Goal: Information Seeking & Learning: Compare options

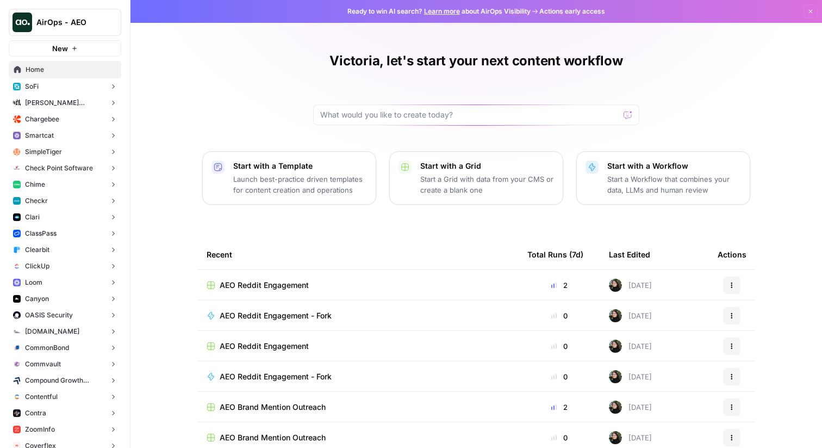
click at [70, 122] on button "Chargebee" at bounding box center [65, 119] width 113 height 16
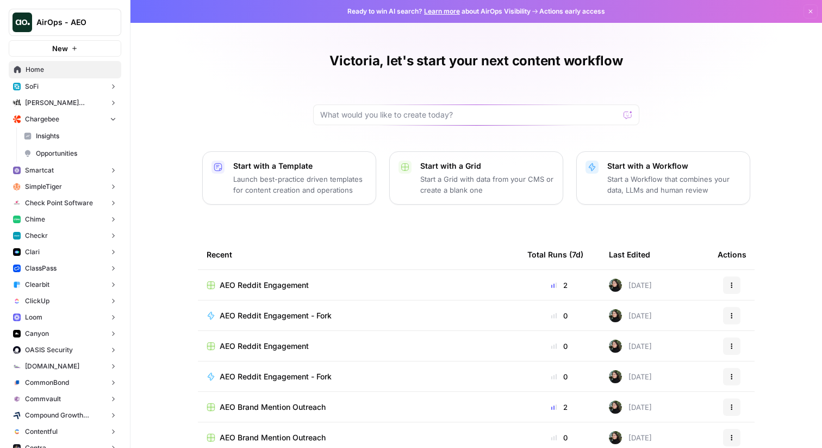
click at [77, 133] on span "Insights" at bounding box center [76, 136] width 80 height 10
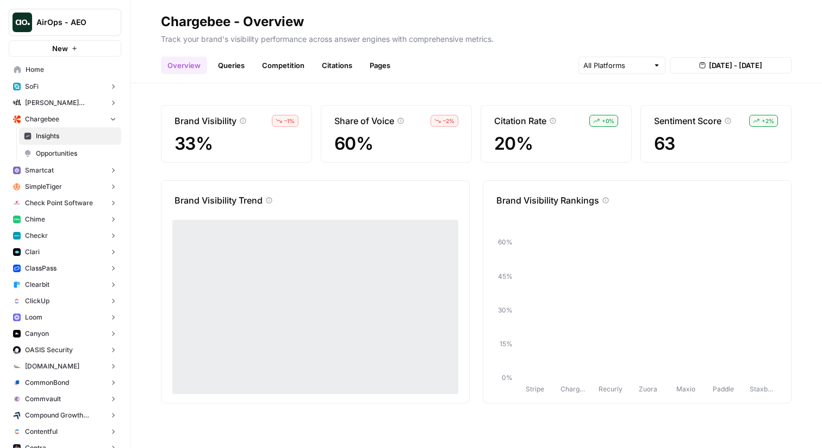
click at [234, 62] on link "Queries" at bounding box center [232, 65] width 40 height 17
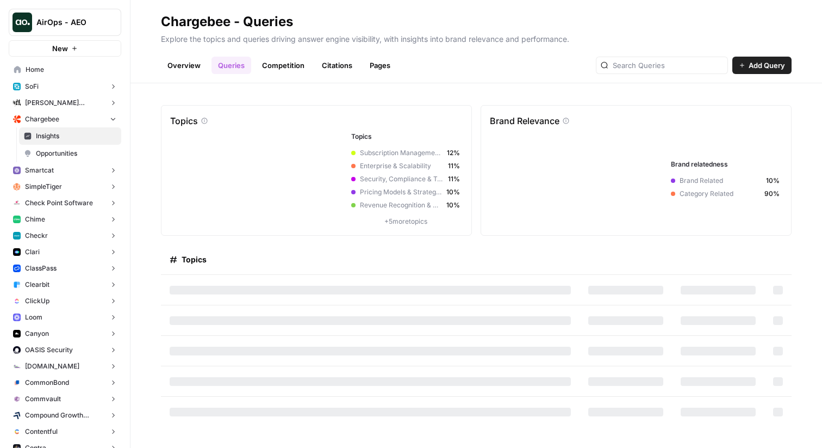
click at [290, 62] on link "Competition" at bounding box center [283, 65] width 55 height 17
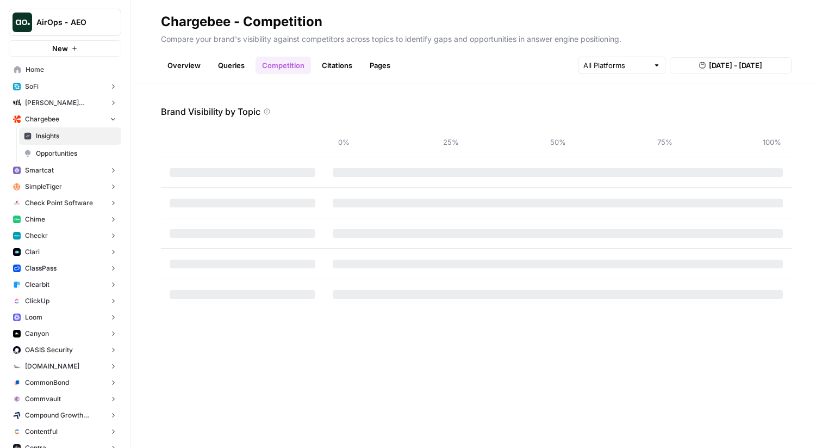
click at [230, 62] on link "Queries" at bounding box center [232, 65] width 40 height 17
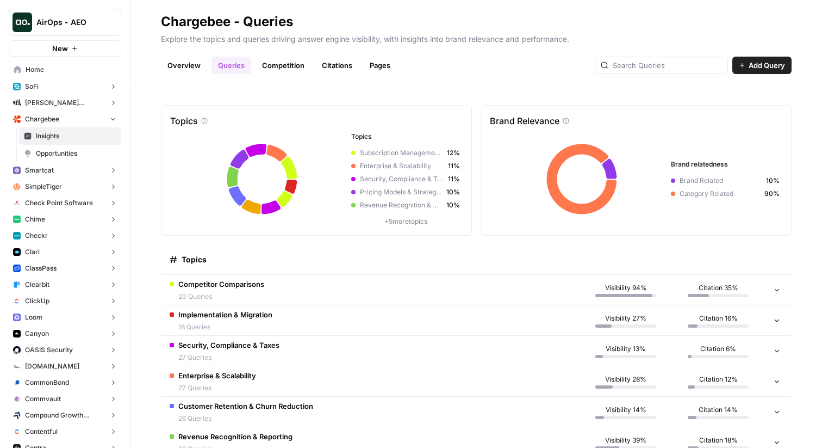
click at [275, 300] on td "Competitor Comparisons 20 Queries" at bounding box center [370, 290] width 419 height 30
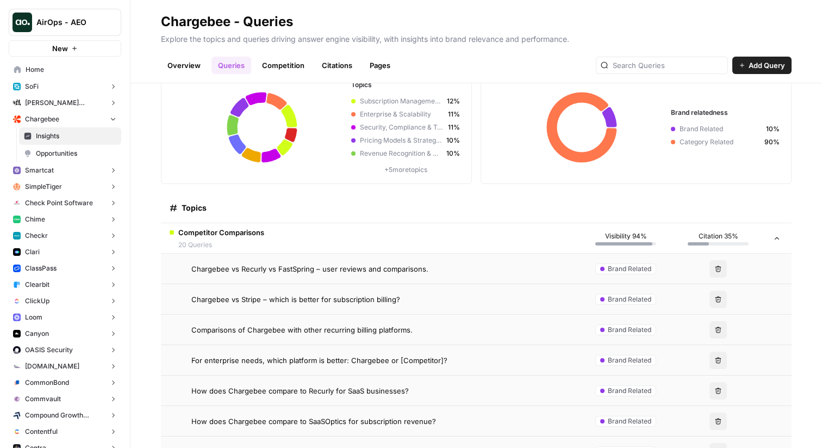
scroll to position [75, 0]
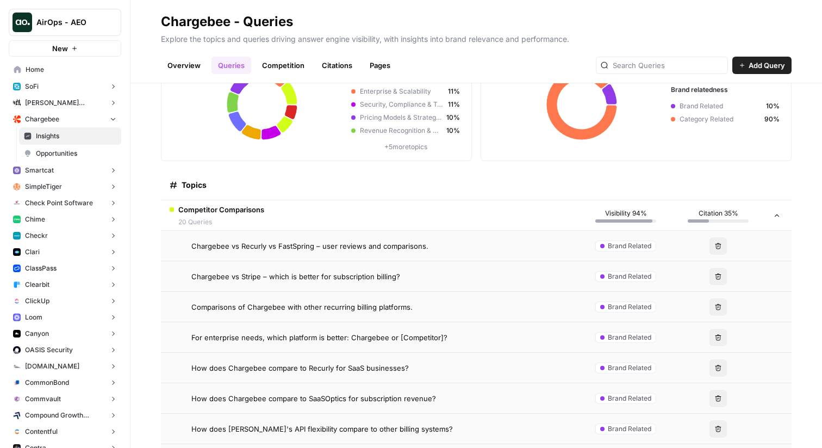
click at [294, 251] on span "Chargebee vs Recurly vs FastSpring – user reviews and comparisons." at bounding box center [309, 245] width 237 height 11
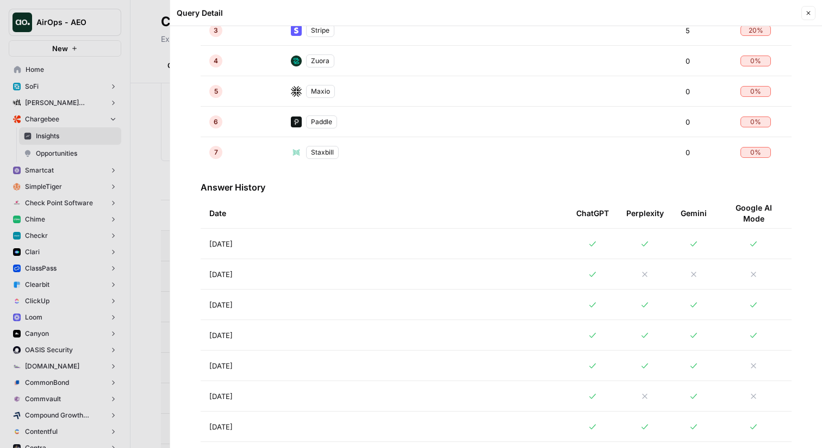
click at [369, 278] on td "[DATE]" at bounding box center [384, 274] width 367 height 30
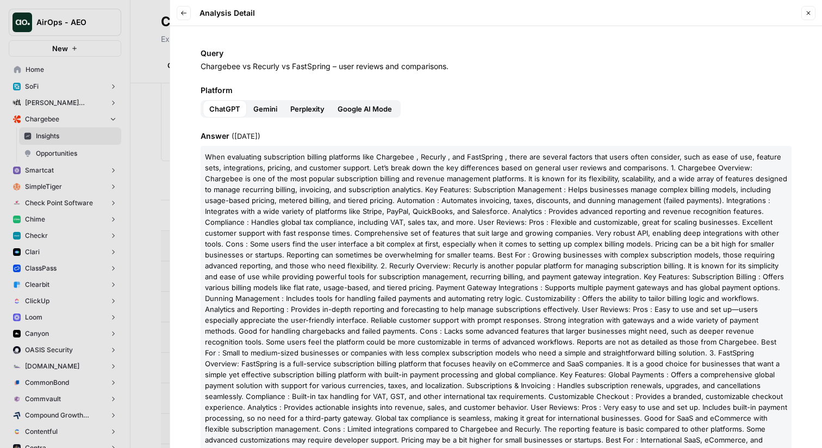
click at [180, 7] on button "Back" at bounding box center [184, 13] width 14 height 14
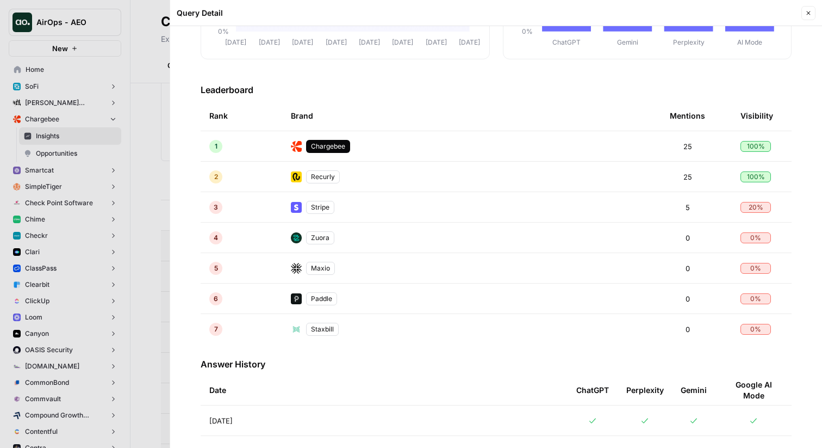
scroll to position [266, 0]
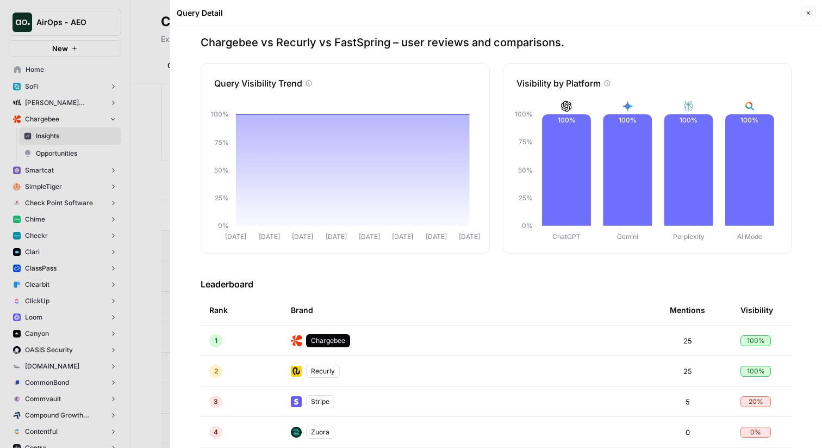
scroll to position [0, 0]
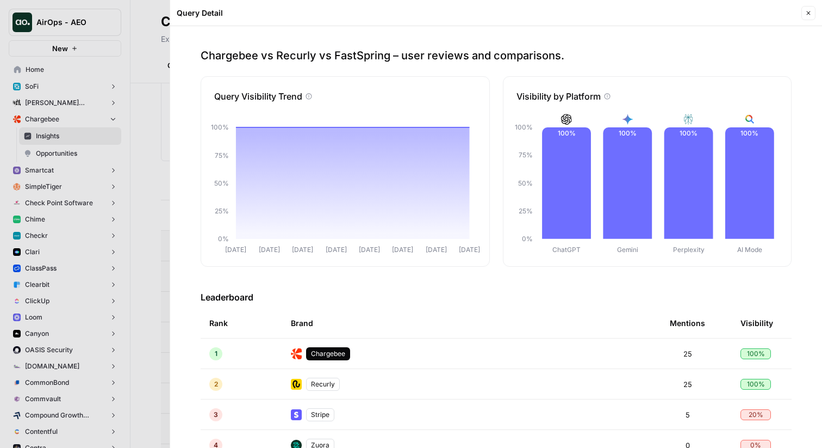
click at [148, 98] on div at bounding box center [411, 224] width 822 height 448
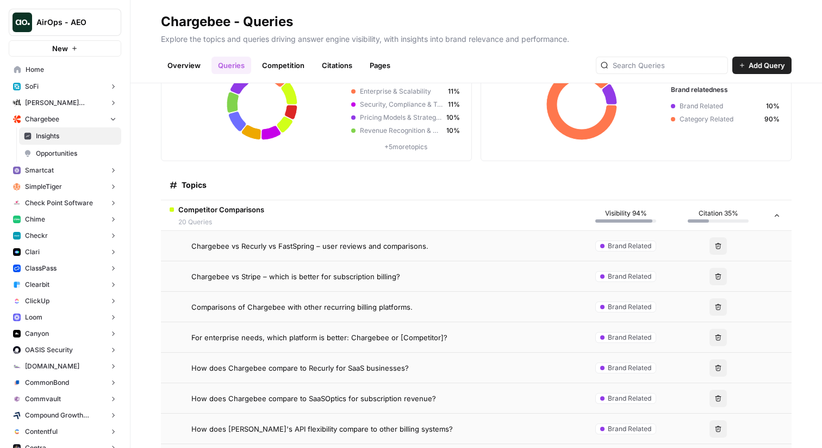
scroll to position [103, 0]
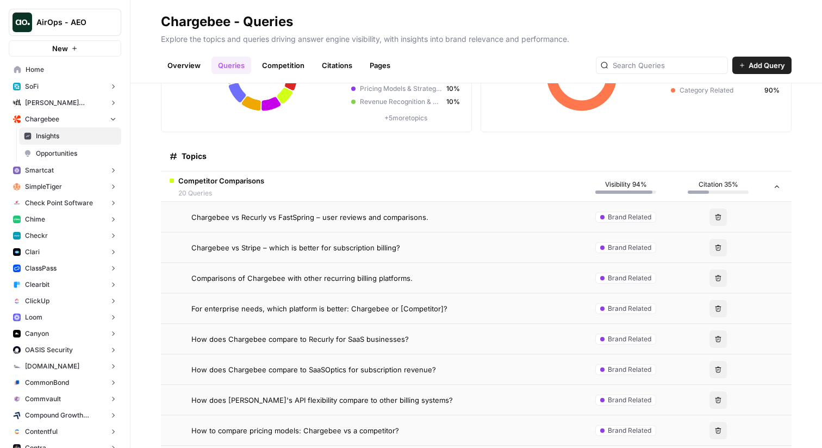
click at [258, 220] on span "Chargebee vs Recurly vs FastSpring – user reviews and comparisons." at bounding box center [309, 217] width 237 height 11
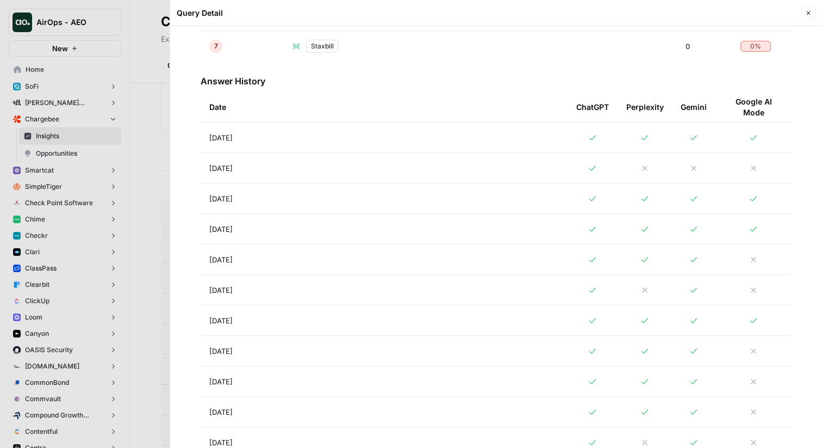
scroll to position [491, 0]
click at [299, 265] on td "[DATE]" at bounding box center [384, 258] width 367 height 30
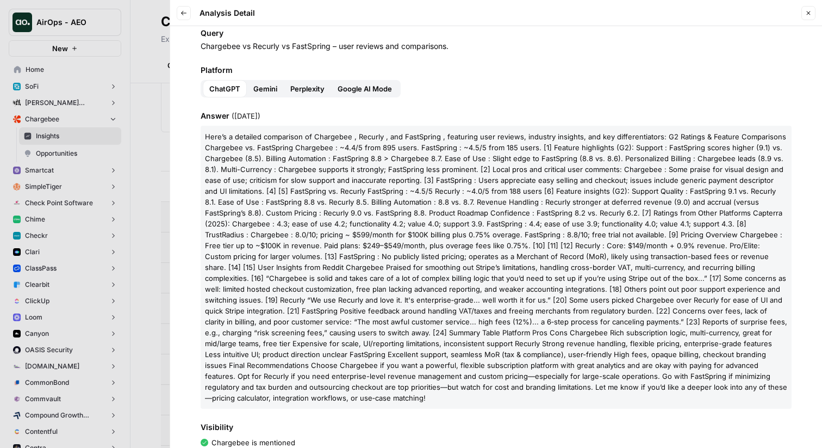
scroll to position [22, 0]
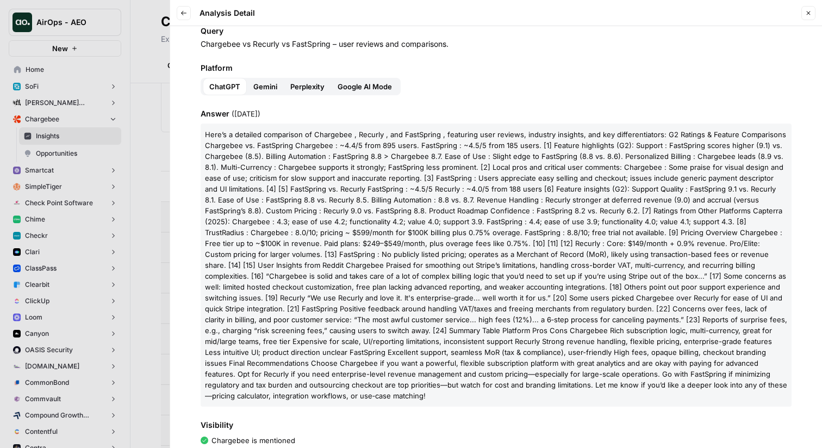
click at [182, 15] on icon "button" at bounding box center [184, 13] width 7 height 7
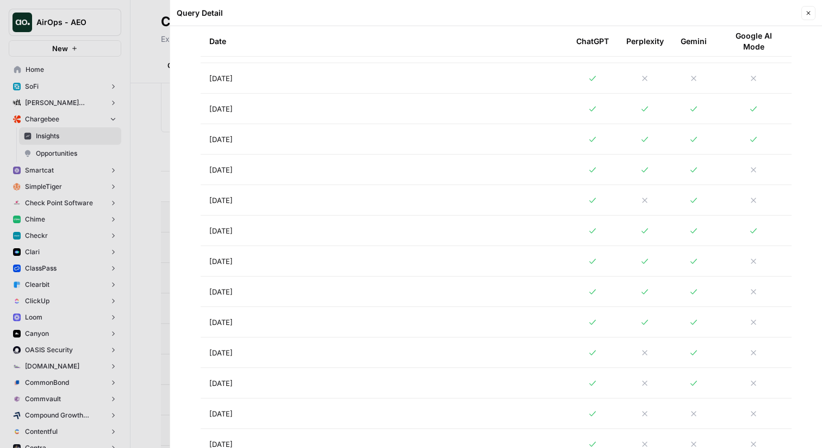
click at [252, 233] on td "[DATE]" at bounding box center [384, 230] width 367 height 30
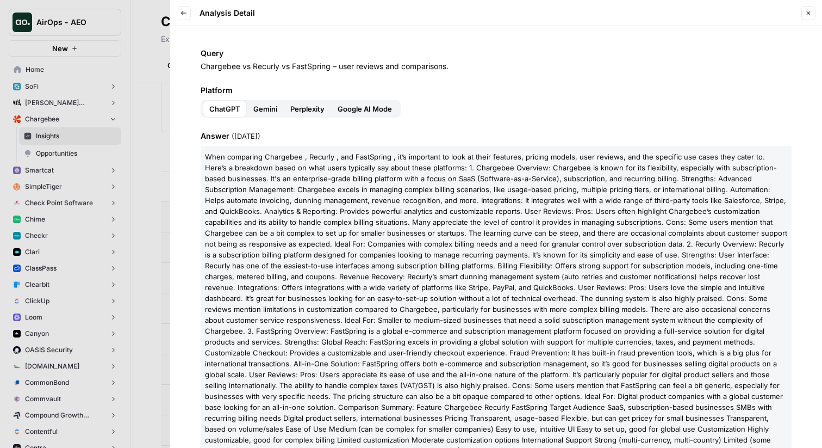
click at [150, 178] on div at bounding box center [411, 224] width 822 height 448
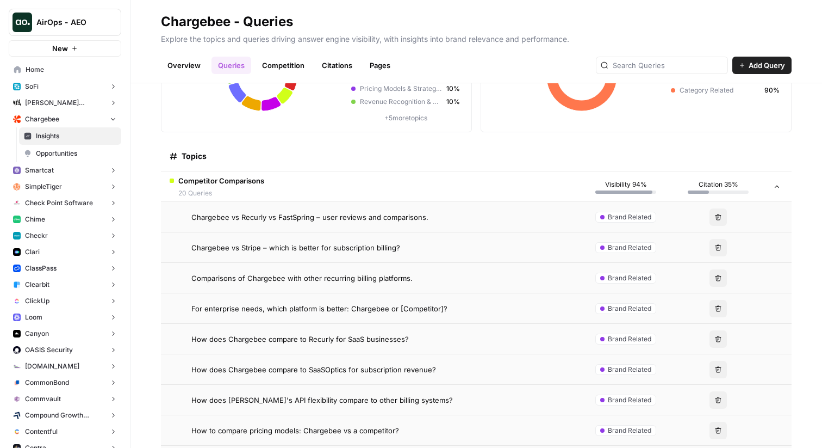
click at [115, 115] on icon "button" at bounding box center [113, 119] width 8 height 8
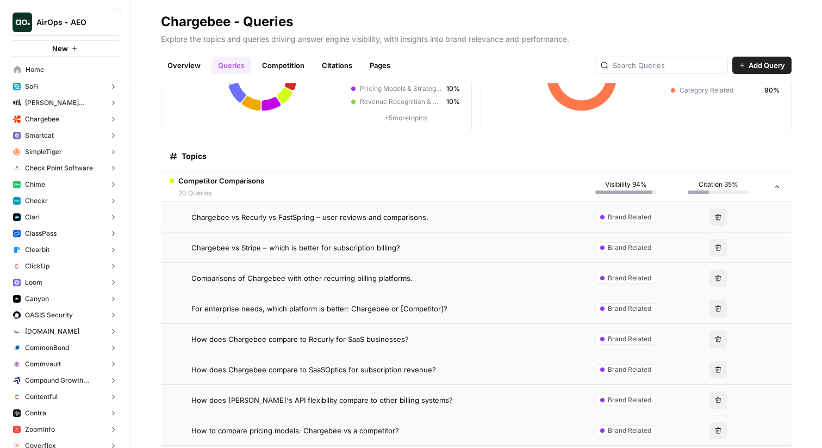
click at [83, 180] on button "Chime" at bounding box center [65, 184] width 113 height 16
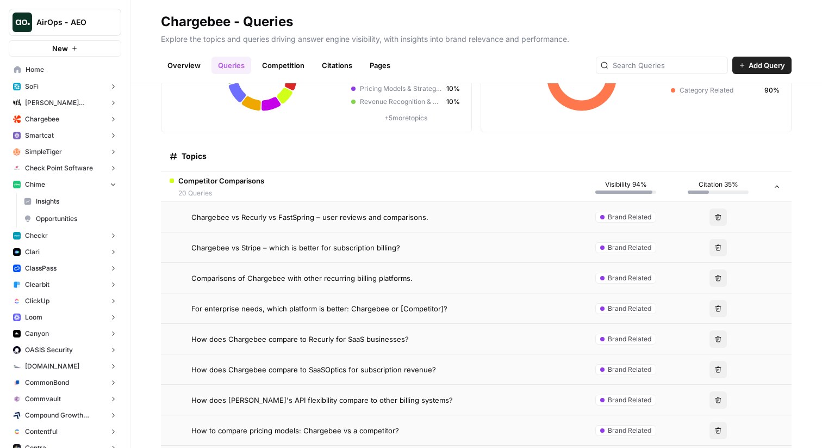
click at [90, 202] on span "Insights" at bounding box center [76, 201] width 80 height 10
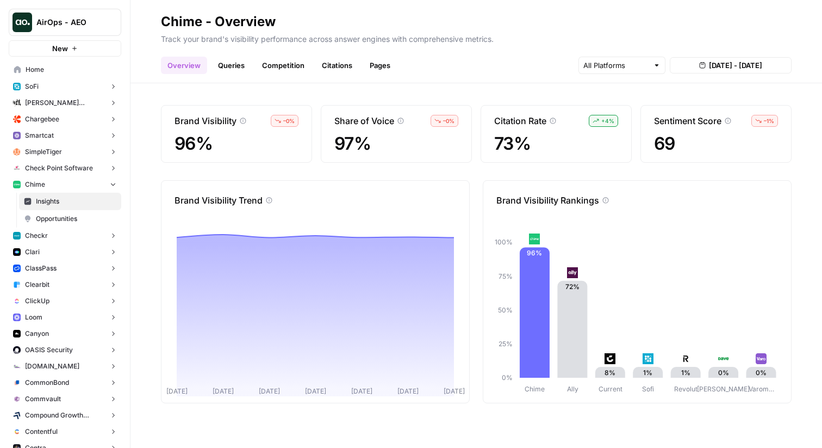
click at [236, 63] on link "Queries" at bounding box center [232, 65] width 40 height 17
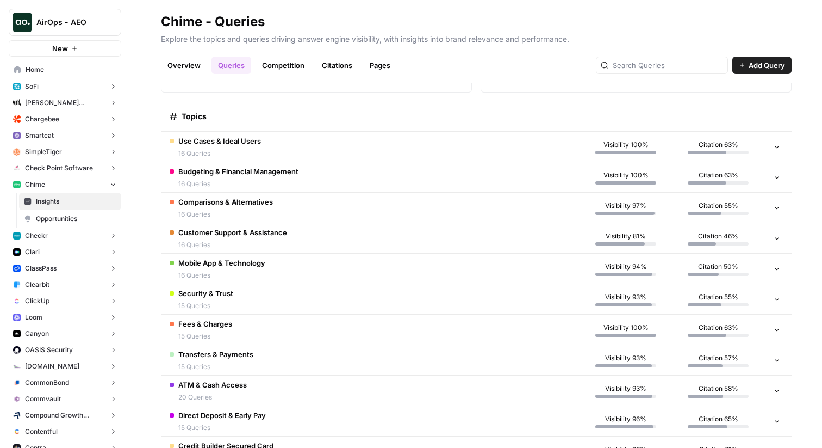
scroll to position [144, 0]
click at [269, 201] on span "Comparisons & Alternatives" at bounding box center [225, 200] width 95 height 11
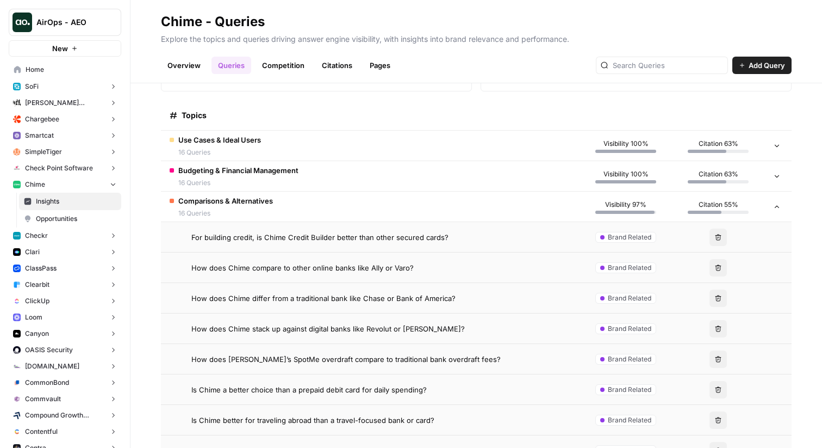
click at [268, 240] on span "For building credit, is Chime Credit Builder better than other secured cards?" at bounding box center [319, 237] width 257 height 11
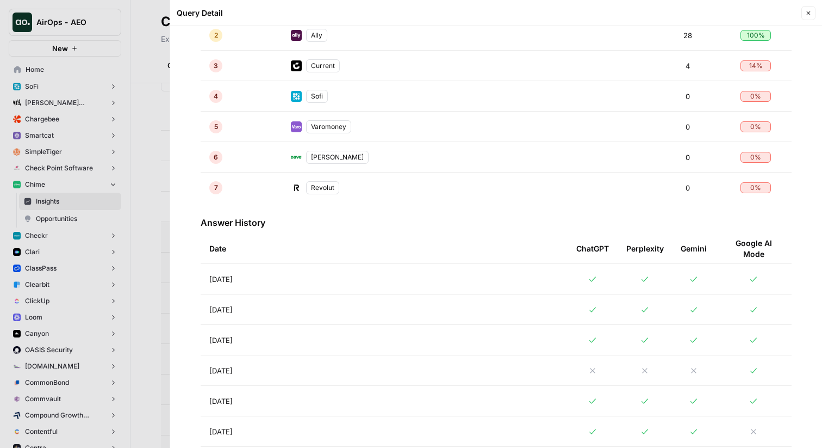
click at [287, 344] on td "[DATE]" at bounding box center [384, 340] width 367 height 30
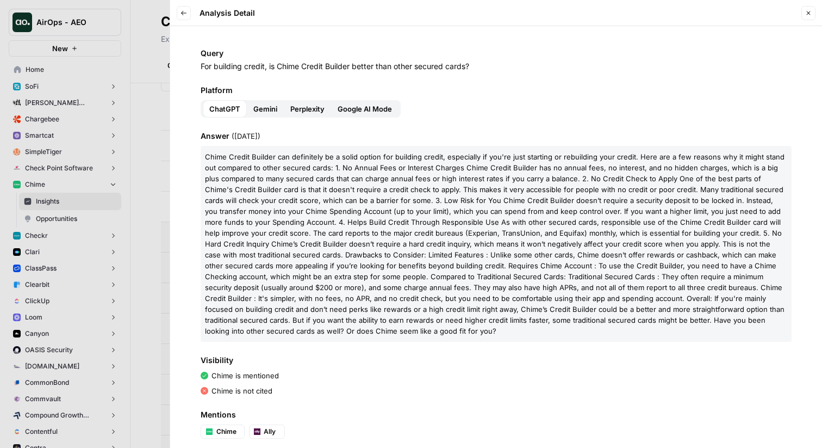
click at [147, 214] on div at bounding box center [411, 224] width 822 height 448
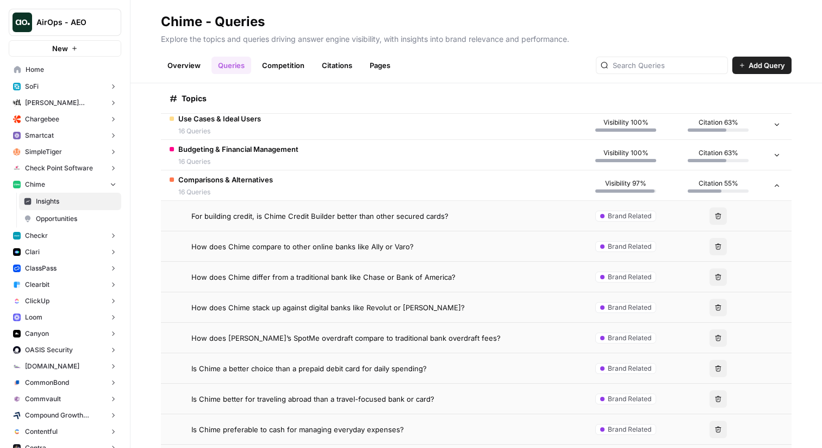
scroll to position [173, 0]
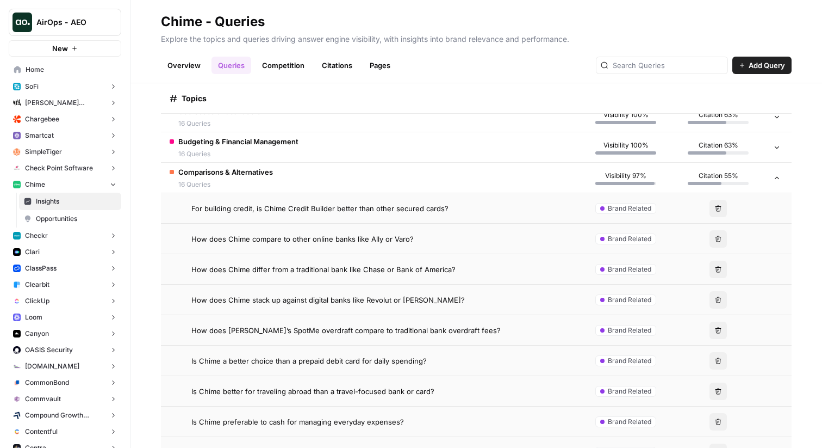
click at [267, 238] on span "How does Chime compare to other online banks like Ally or Varo?" at bounding box center [302, 238] width 222 height 11
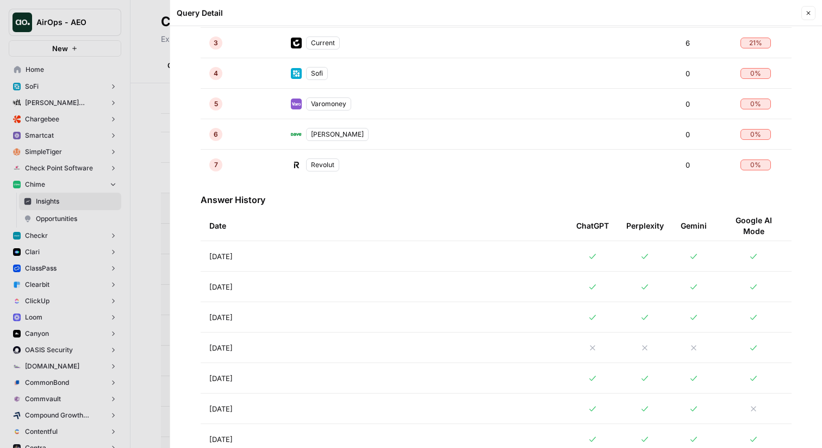
scroll to position [494, 0]
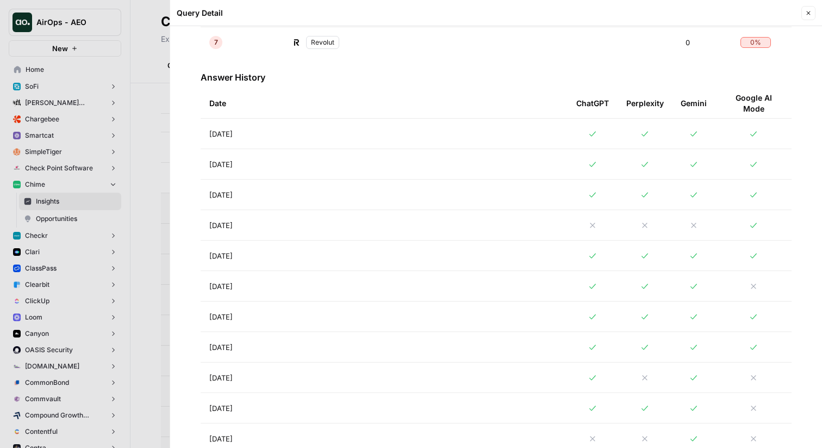
click at [307, 225] on td "[DATE]" at bounding box center [384, 225] width 367 height 30
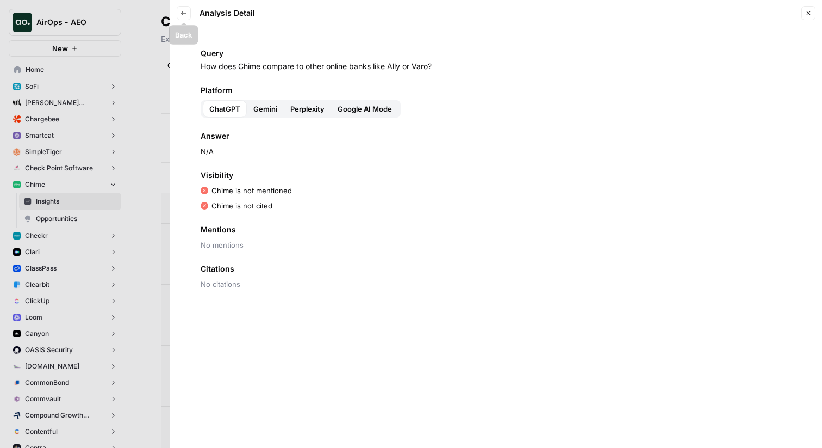
click at [179, 17] on button "Back" at bounding box center [184, 13] width 14 height 14
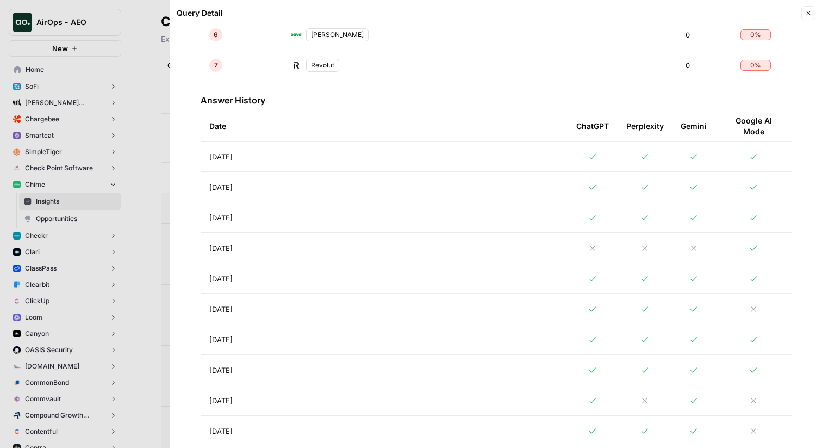
click at [275, 281] on td "[DATE]" at bounding box center [384, 278] width 367 height 30
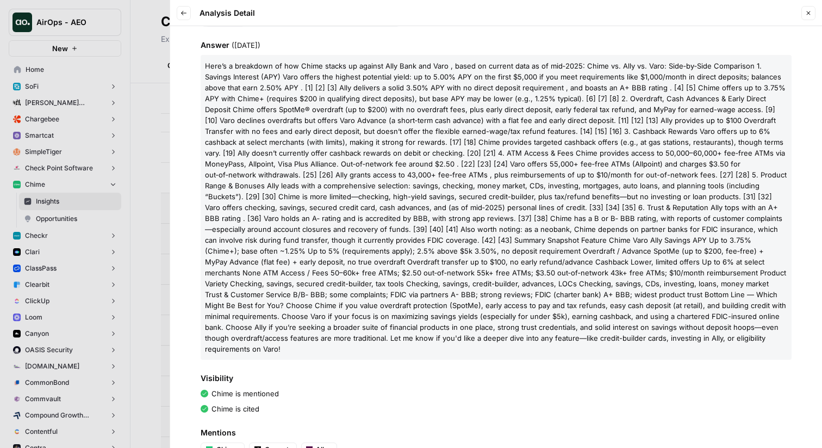
scroll to position [98, 0]
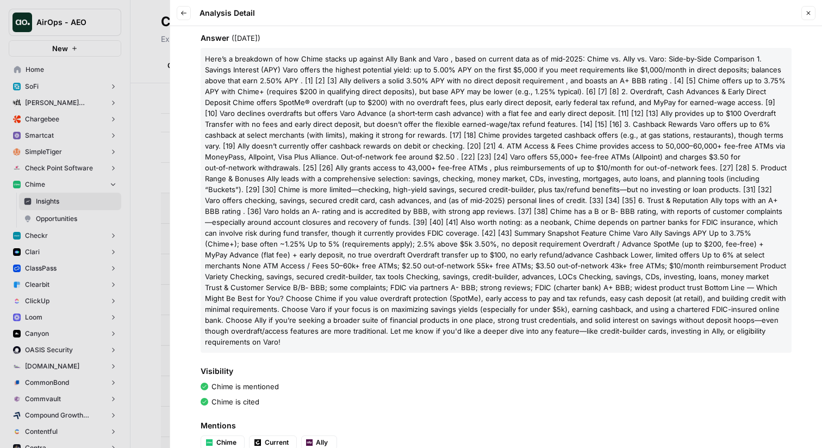
click at [156, 272] on div at bounding box center [411, 224] width 822 height 448
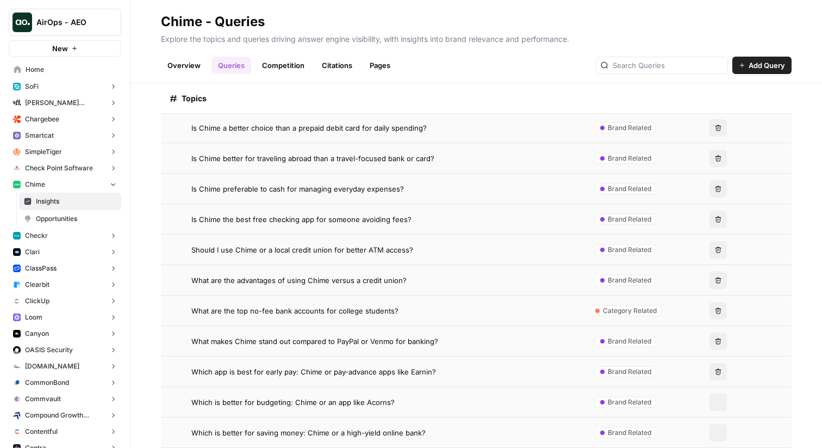
scroll to position [424, 0]
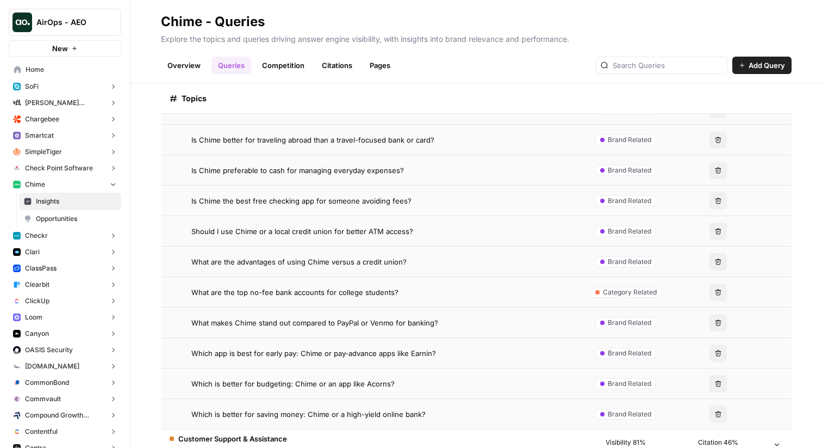
click at [227, 291] on span "What are the top no-fee bank accounts for college students?" at bounding box center [294, 292] width 207 height 11
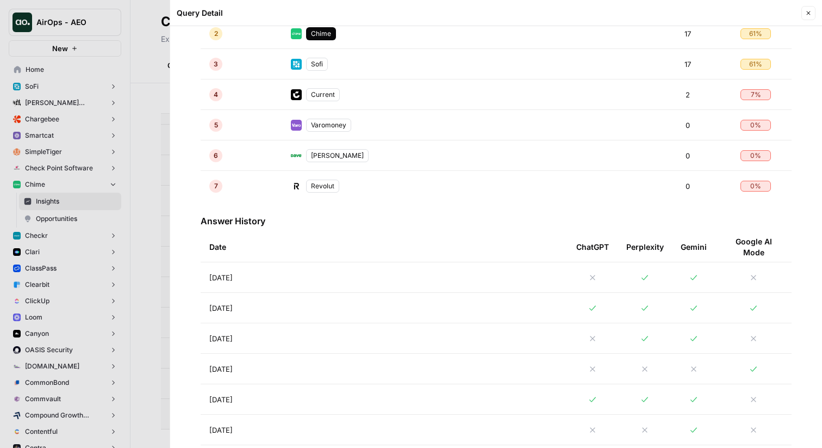
scroll to position [354, 0]
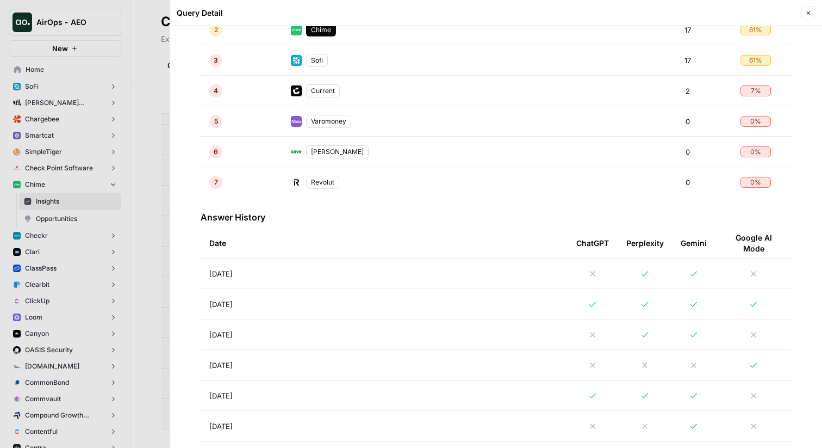
click at [289, 366] on td "[DATE]" at bounding box center [384, 365] width 367 height 30
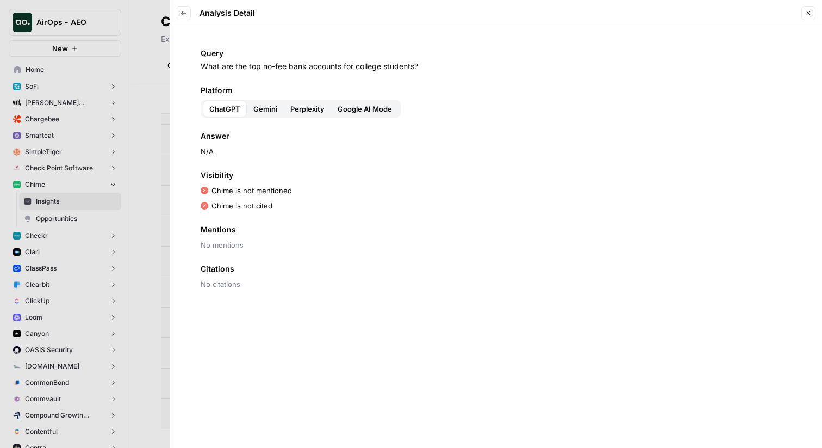
click at [147, 158] on div at bounding box center [411, 224] width 822 height 448
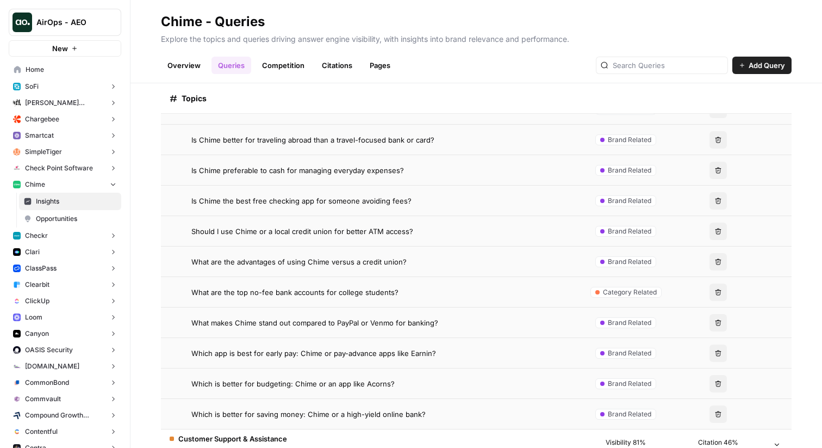
scroll to position [439, 0]
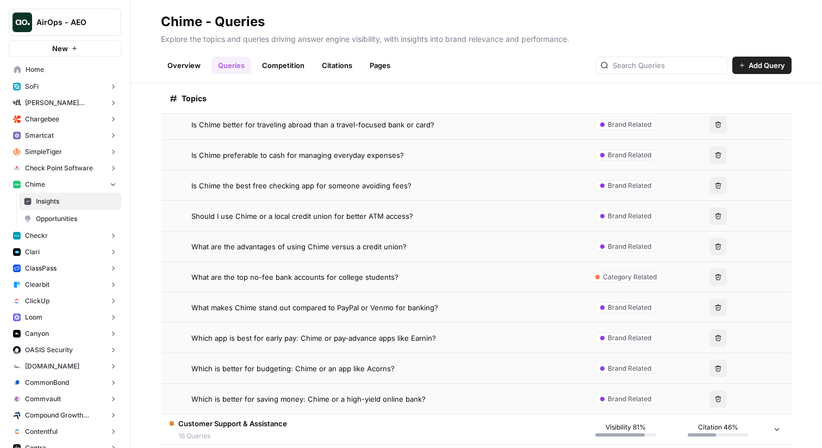
click at [268, 305] on span "What makes Chime stand out compared to PayPal or Venmo for banking?" at bounding box center [314, 307] width 247 height 11
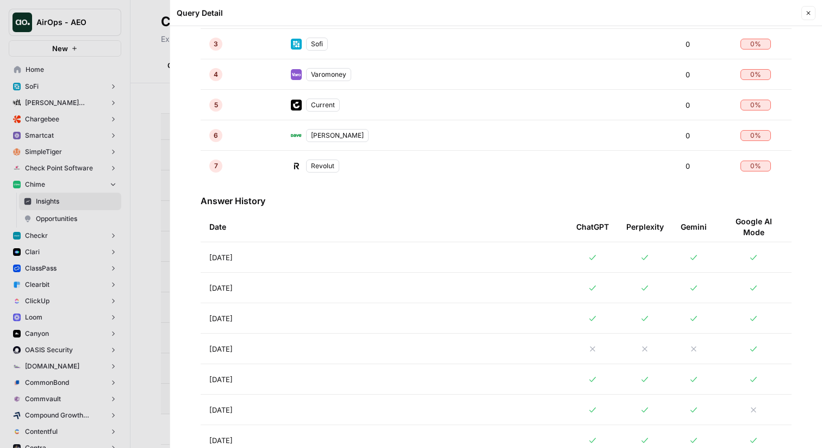
scroll to position [449, 0]
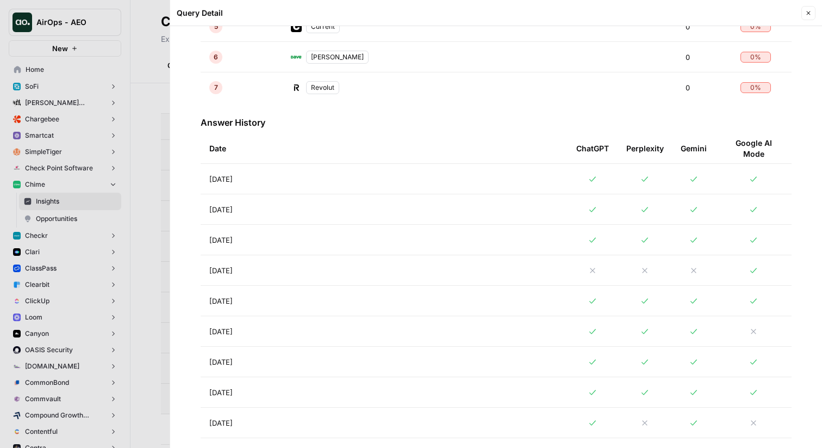
click at [265, 303] on td "[DATE]" at bounding box center [384, 301] width 367 height 30
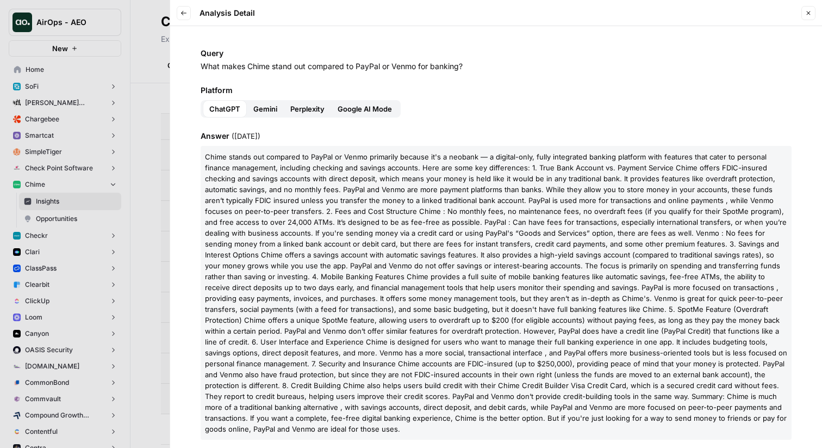
click at [185, 14] on icon "button" at bounding box center [184, 13] width 7 height 7
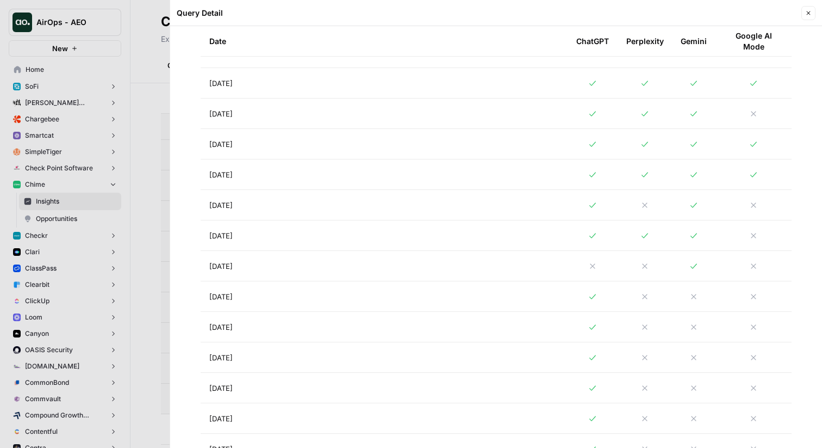
click at [270, 265] on td "[DATE]" at bounding box center [384, 266] width 367 height 30
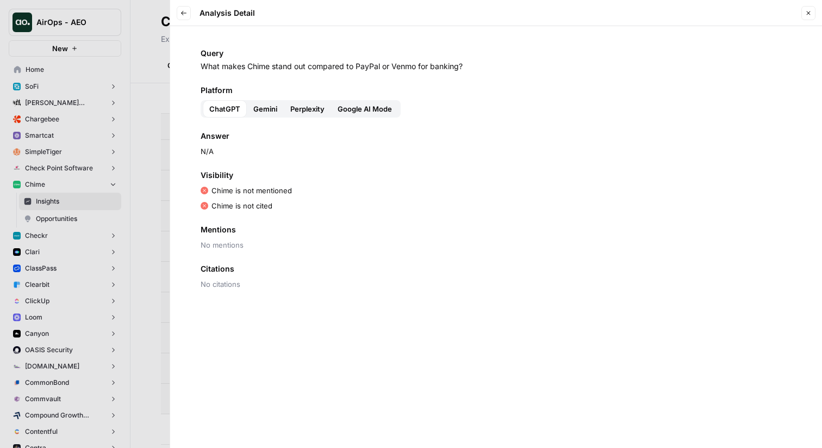
click at [181, 15] on icon "button" at bounding box center [184, 13] width 7 height 7
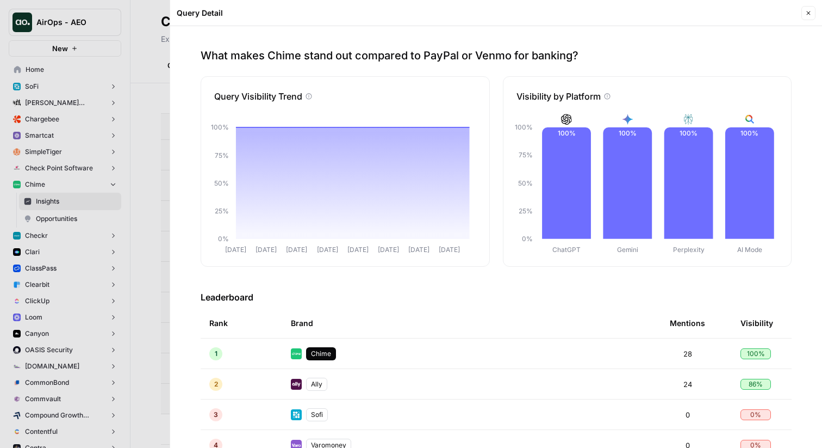
click at [139, 200] on div at bounding box center [411, 224] width 822 height 448
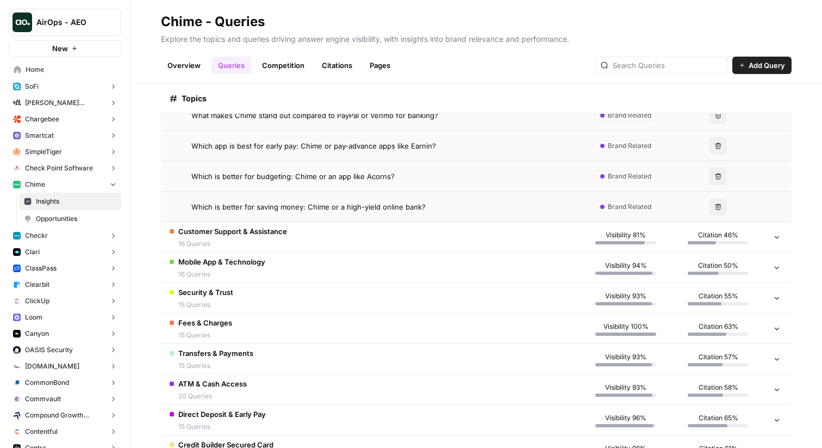
scroll to position [649, 0]
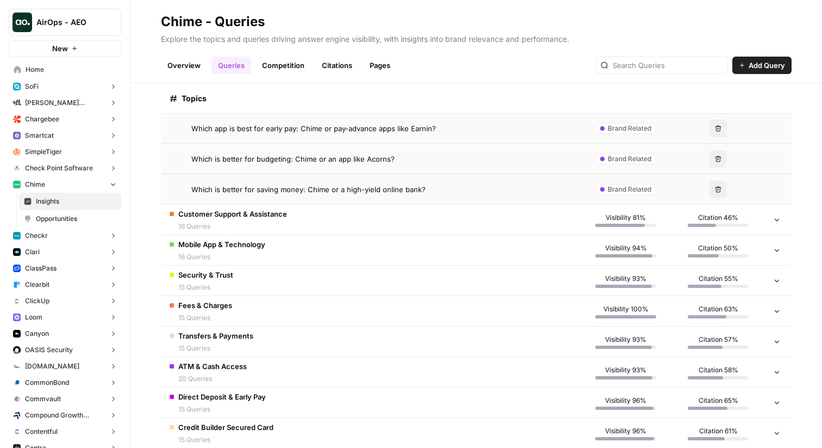
click at [78, 326] on button "Canyon" at bounding box center [65, 333] width 113 height 16
click at [77, 253] on button "Clari" at bounding box center [65, 252] width 113 height 16
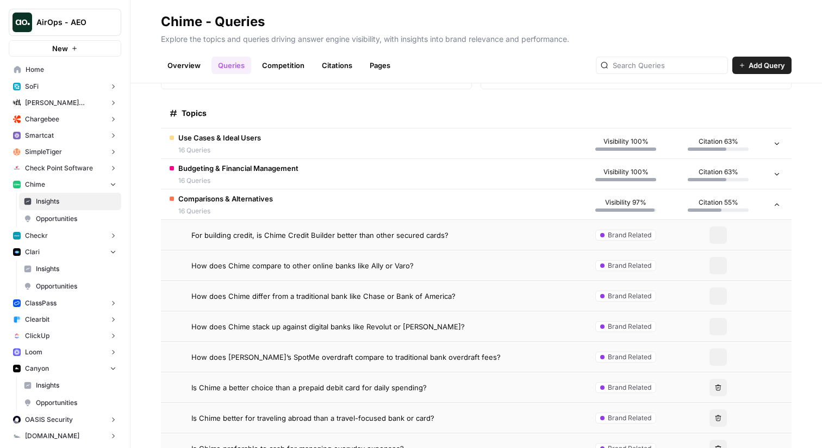
scroll to position [31, 0]
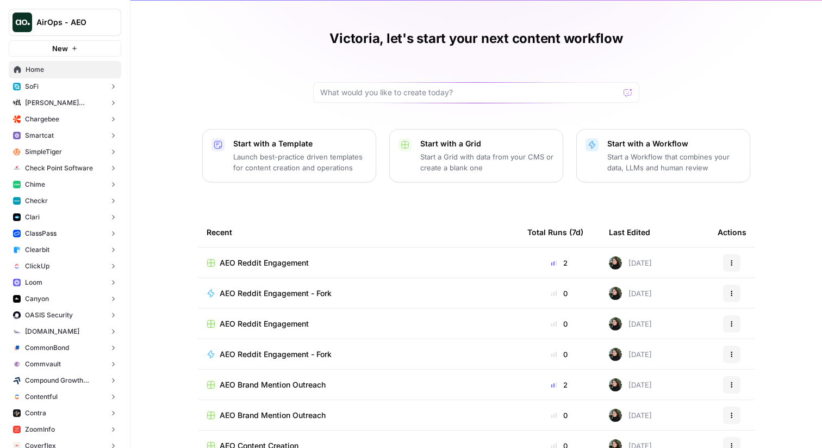
scroll to position [53, 0]
